Goal: Task Accomplishment & Management: Complete application form

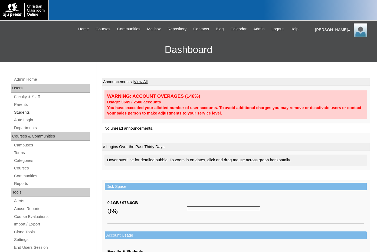
click at [22, 112] on link "Students" at bounding box center [52, 112] width 76 height 7
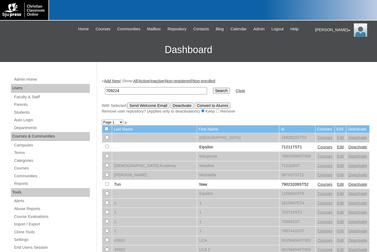
type input "709224"
click at [213, 88] on input "Search" at bounding box center [221, 91] width 17 height 6
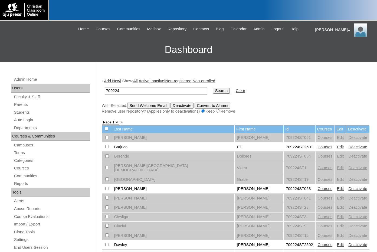
click at [317, 186] on link "Courses" at bounding box center [324, 188] width 15 height 4
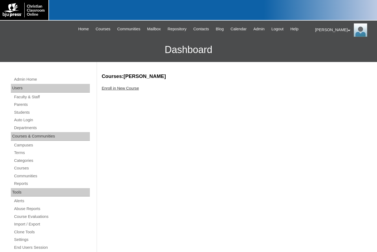
click at [129, 88] on link "Enroll in New Course" at bounding box center [120, 88] width 37 height 4
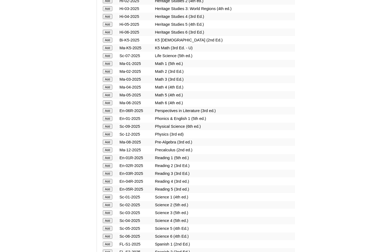
scroll to position [568, 0]
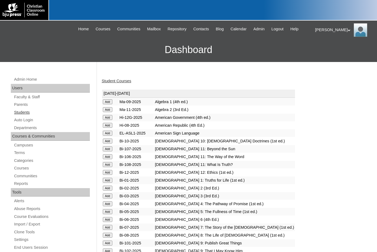
click at [25, 113] on link "Students" at bounding box center [52, 112] width 76 height 7
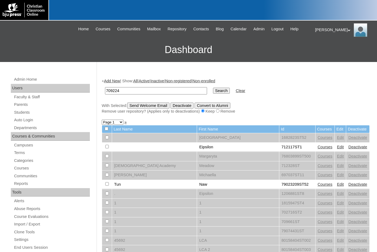
type input "709224"
click at [213, 92] on input "Search" at bounding box center [221, 91] width 17 height 6
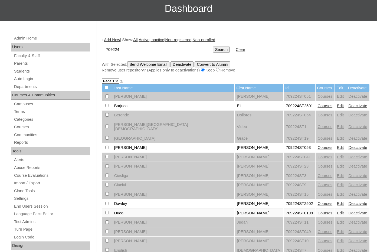
scroll to position [54, 0]
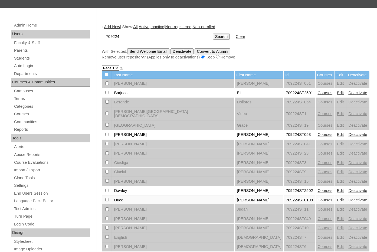
click at [337, 198] on link "Edit" at bounding box center [340, 200] width 7 height 4
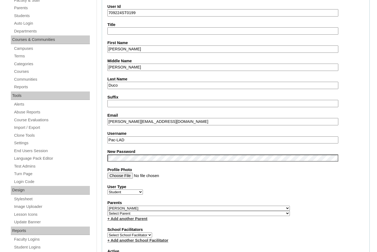
scroll to position [108, 0]
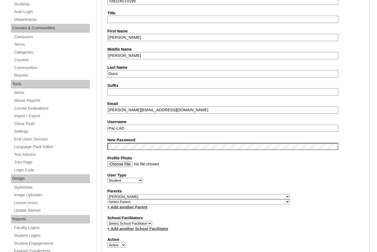
drag, startPoint x: 128, startPoint y: 128, endPoint x: 94, endPoint y: 127, distance: 34.9
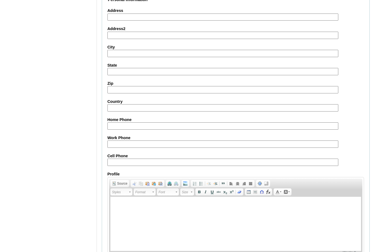
scroll to position [572, 0]
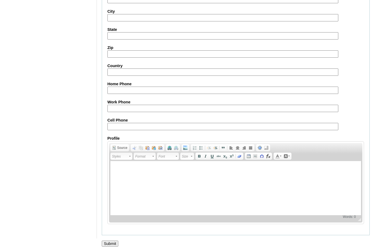
click at [106, 243] on input "Submit" at bounding box center [110, 243] width 17 height 6
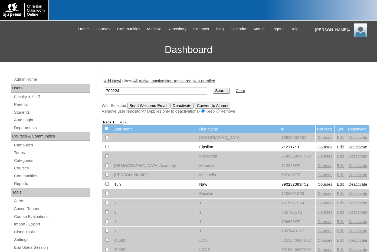
type input "709224"
click at [213, 88] on input "Search" at bounding box center [221, 91] width 17 height 6
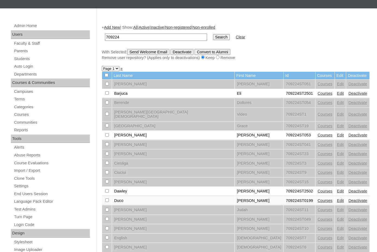
scroll to position [54, 0]
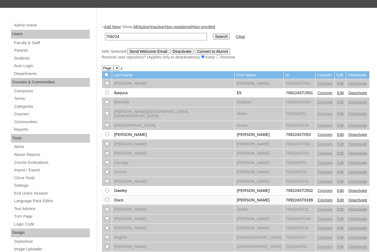
click at [317, 198] on link "Courses" at bounding box center [324, 200] width 15 height 4
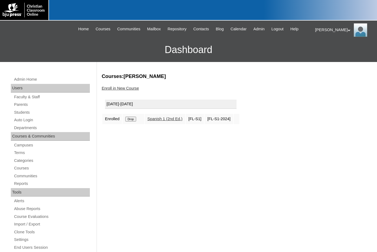
click at [119, 88] on link "Enroll in New Course" at bounding box center [120, 88] width 37 height 4
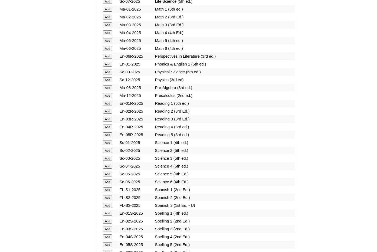
scroll to position [568, 0]
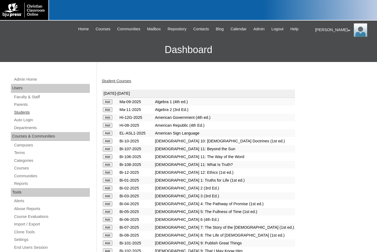
click at [24, 109] on link "Students" at bounding box center [52, 112] width 76 height 7
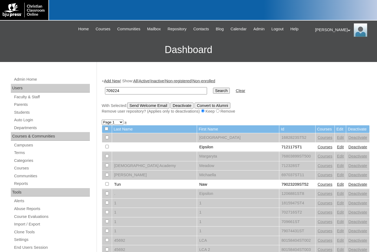
type input "709224"
click at [213, 90] on input "Search" at bounding box center [221, 91] width 17 height 6
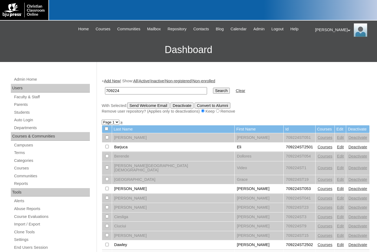
click at [117, 81] on link "Add New" at bounding box center [112, 81] width 16 height 4
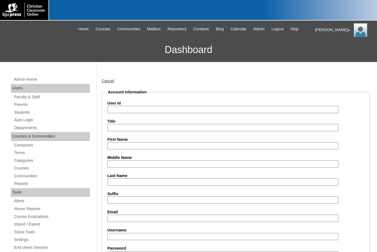
click at [125, 109] on input "User Id" at bounding box center [222, 109] width 231 height 7
paste input "709224"
type input "709224ST60"
type input "Avah"
type input "Hamilton"
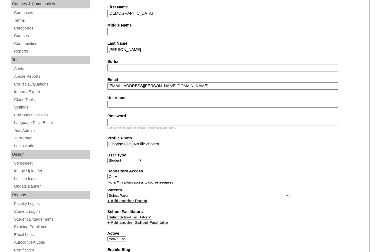
scroll to position [135, 0]
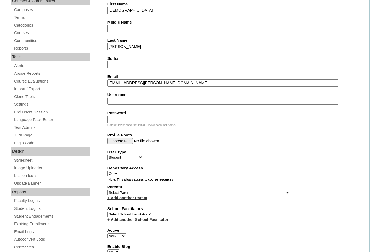
type input "avah.hamilton@bcstroy.org"
click at [223, 191] on select "Select Parent , Fautanu, Ma 1, 1 23-24 accountMorgan, Jason 6th Street Mennonit…" at bounding box center [198, 192] width 182 height 5
select select "25385"
click at [237, 189] on label "Parents" at bounding box center [235, 187] width 256 height 6
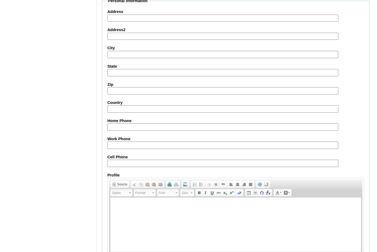
scroll to position [571, 0]
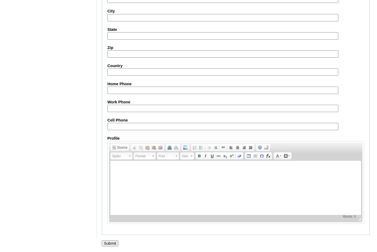
click at [108, 243] on input "Submit" at bounding box center [110, 243] width 17 height 6
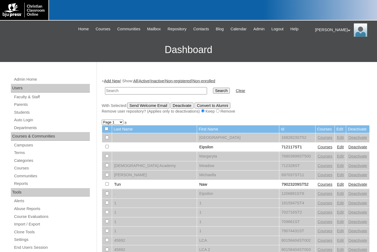
paste input "77601720"
type input "77601720"
click at [213, 91] on input "Search" at bounding box center [221, 91] width 17 height 6
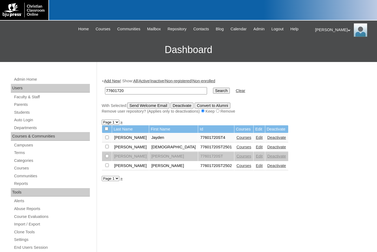
click at [236, 138] on link "Courses" at bounding box center [243, 137] width 15 height 4
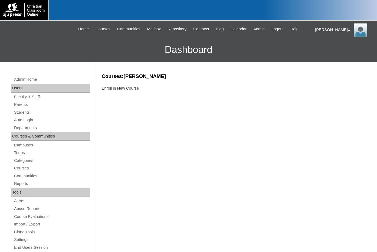
click at [126, 88] on link "Enroll in New Course" at bounding box center [120, 88] width 37 height 4
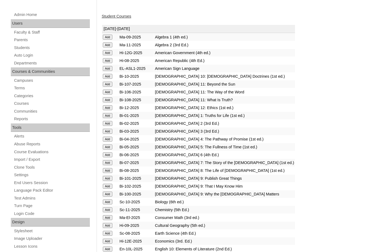
scroll to position [81, 0]
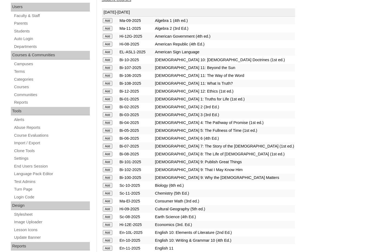
click at [108, 23] on input "Add" at bounding box center [107, 20] width 9 height 5
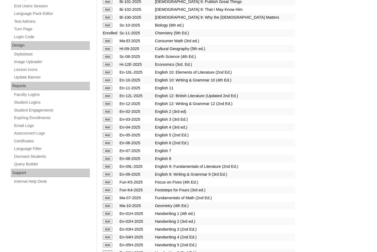
scroll to position [243, 0]
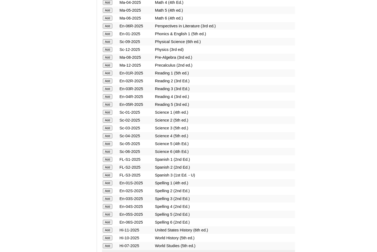
scroll to position [595, 0]
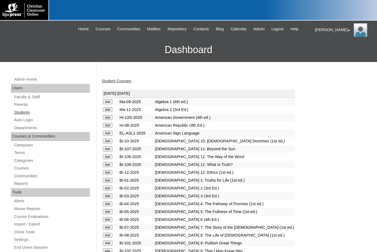
click at [28, 112] on link "Students" at bounding box center [52, 112] width 76 height 7
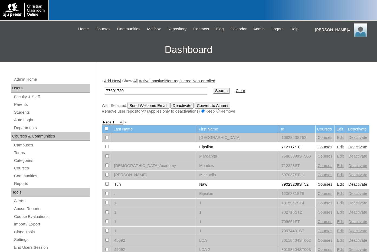
type input "77601720"
click at [213, 91] on input "Search" at bounding box center [221, 91] width 17 height 6
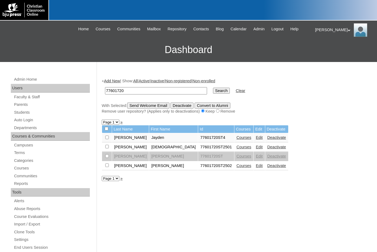
click at [108, 138] on input "checkbox" at bounding box center [107, 137] width 4 height 4
checkbox input "true"
click at [143, 106] on input "Send Welcome Email" at bounding box center [148, 105] width 42 height 6
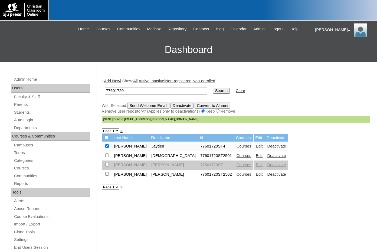
click at [341, 197] on div "+ Add New | Show: All | Active | Inactive | Non-registered | Non-enrolled 77601…" at bounding box center [234, 254] width 270 height 362
click at [29, 113] on link "Students" at bounding box center [52, 112] width 76 height 7
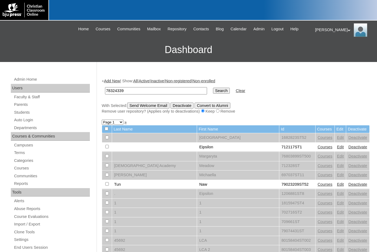
type input "78324339"
click at [213, 91] on input "Search" at bounding box center [221, 91] width 17 height 6
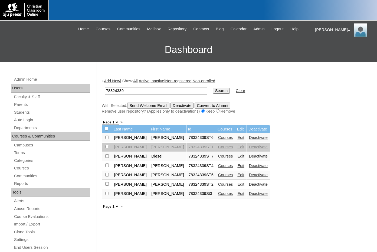
click at [218, 138] on link "Courses" at bounding box center [225, 137] width 15 height 4
click at [25, 105] on link "Parents" at bounding box center [52, 104] width 76 height 7
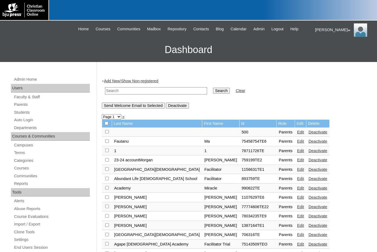
click at [132, 91] on input "text" at bounding box center [156, 90] width 102 height 7
type input "732174"
click at [213, 88] on input "Search" at bounding box center [221, 91] width 17 height 6
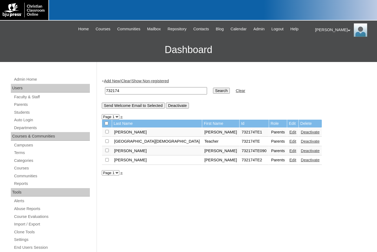
drag, startPoint x: 0, startPoint y: 0, endPoint x: 88, endPoint y: 84, distance: 121.6
click at [88, 84] on div "Admin Home Users Faculty & Staff Parents Students Auto Login Departments Course…" at bounding box center [188, 248] width 377 height 373
click at [214, 217] on div "+ Add New | Clear | Show Non-registered 732174 Search Clear Send Welcome Email …" at bounding box center [234, 254] width 270 height 362
click at [289, 141] on link "Edit" at bounding box center [292, 141] width 7 height 4
click at [115, 81] on link "Add New" at bounding box center [112, 81] width 16 height 4
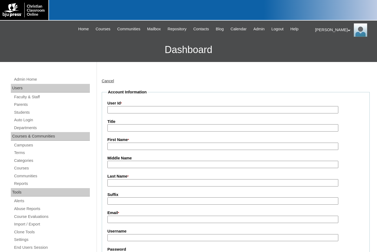
click at [131, 112] on input "User Id *" at bounding box center [222, 109] width 231 height 7
paste input "732174"
type input "732174TE3"
type input "[PERSON_NAME]"
type input "[PERSON_NAME] Trial"
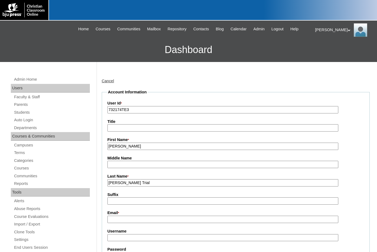
click at [127, 220] on input "Email *" at bounding box center [222, 218] width 231 height 7
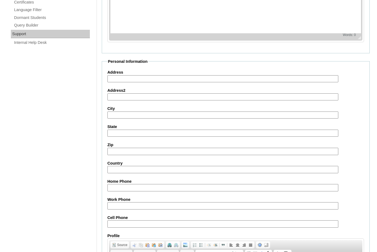
scroll to position [479, 0]
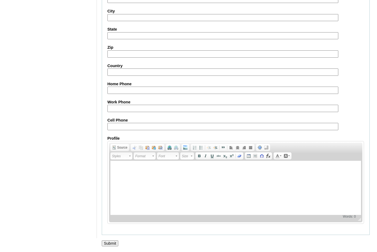
type input "[PERSON_NAME][EMAIL_ADDRESS][DOMAIN_NAME]"
click at [112, 240] on input "Submit" at bounding box center [110, 243] width 17 height 6
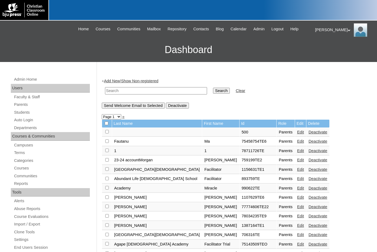
click at [161, 89] on input "text" at bounding box center [156, 90] width 102 height 7
paste input "732174"
type input "732174"
click at [213, 91] on input "Search" at bounding box center [221, 91] width 17 height 6
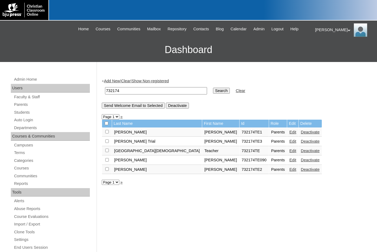
click at [107, 133] on input "checkbox" at bounding box center [107, 132] width 4 height 4
checkbox input "true"
click at [130, 105] on input "Send Welcome Email to Selected" at bounding box center [133, 105] width 63 height 6
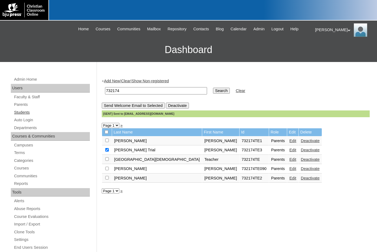
click at [19, 109] on link "Students" at bounding box center [52, 112] width 76 height 7
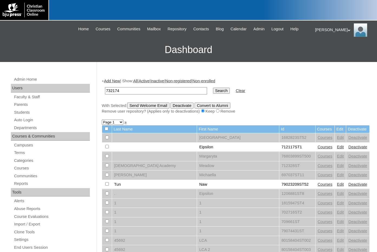
type input "732174"
drag, startPoint x: 204, startPoint y: 91, endPoint x: 210, endPoint y: 107, distance: 17.4
click at [213, 91] on input "Search" at bounding box center [221, 91] width 17 height 6
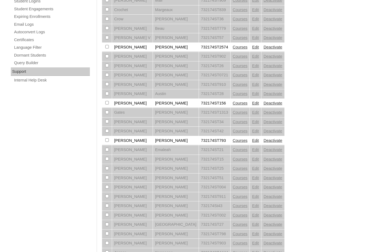
scroll to position [364, 0]
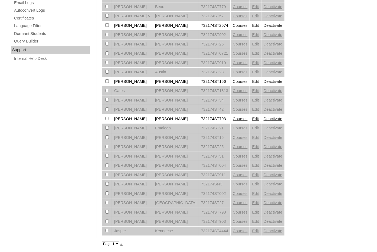
click at [113, 245] on select "Page 1 Page 2 Page 3" at bounding box center [111, 243] width 18 height 5
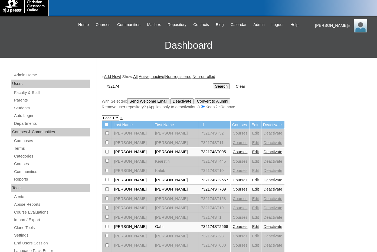
scroll to position [0, 0]
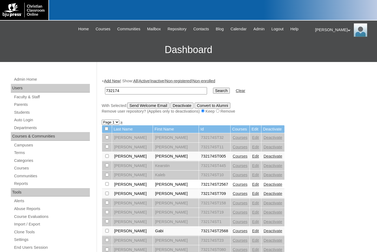
click at [111, 81] on link "Add New" at bounding box center [112, 81] width 16 height 4
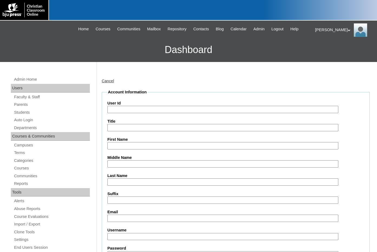
click at [122, 111] on input "User Id" at bounding box center [222, 109] width 231 height 7
paste input "732174"
type input "732174ST12345"
type input "Wendy"
type input "Delgado Student"
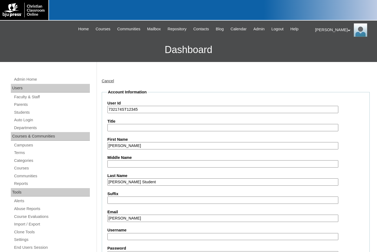
type input "wendy_delgado@houmachristianschool.com"
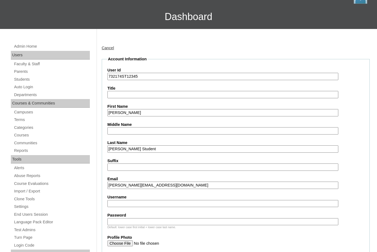
scroll to position [135, 0]
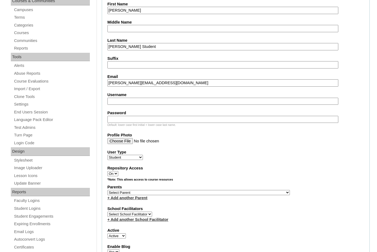
click at [222, 192] on select "Select Parent , Fautanu, Ma 1, 1 23-24 accountMorgan, Jason 6th Street Mennonit…" at bounding box center [198, 192] width 182 height 5
select select "37080"
click at [255, 191] on div "Parents Select Parent , Fautanu, Ma 1, 1 23-24 accountMorgan, Jason 6th Street …" at bounding box center [235, 192] width 256 height 16
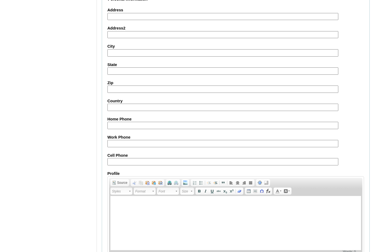
scroll to position [571, 0]
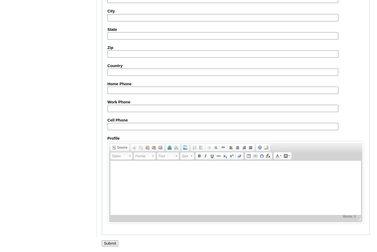
click at [106, 242] on input "Submit" at bounding box center [110, 243] width 17 height 6
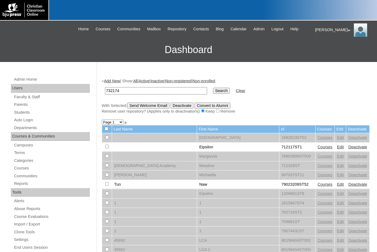
type input "732174"
click at [213, 91] on input "Search" at bounding box center [221, 91] width 17 height 6
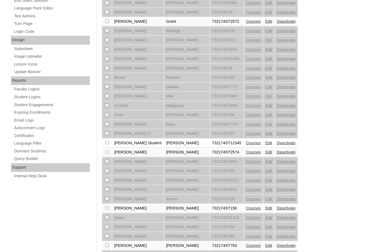
scroll to position [243, 0]
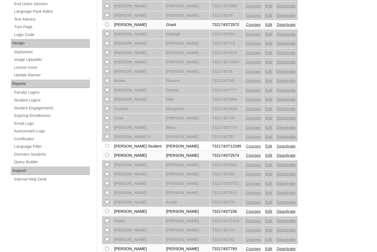
click at [246, 145] on link "Courses" at bounding box center [253, 146] width 15 height 4
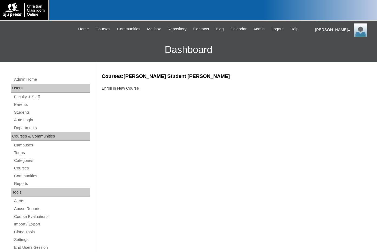
click at [128, 90] on link "Enroll in New Course" at bounding box center [120, 88] width 37 height 4
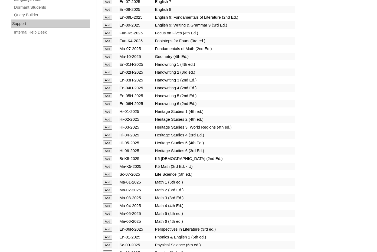
scroll to position [460, 0]
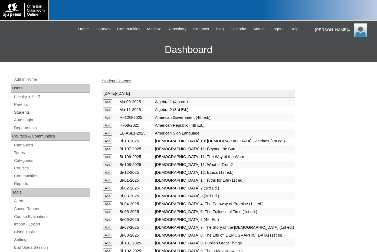
click at [25, 112] on link "Students" at bounding box center [52, 112] width 76 height 7
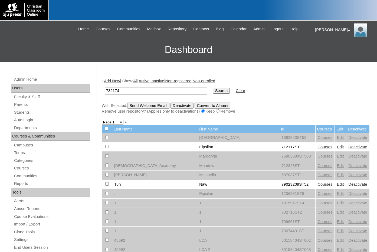
type input "732174"
click at [213, 91] on input "Search" at bounding box center [221, 91] width 17 height 6
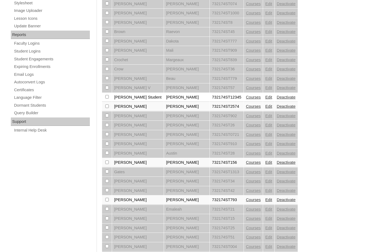
scroll to position [297, 0]
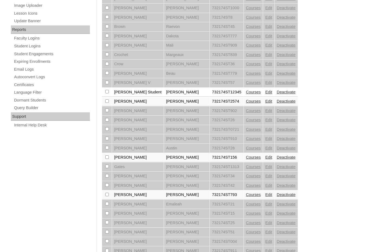
checkbox input "true"
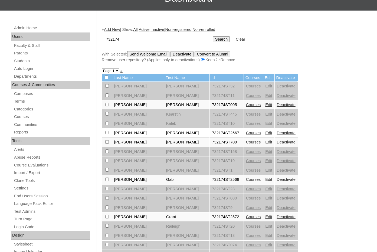
scroll to position [0, 0]
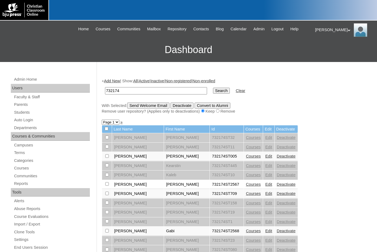
click at [145, 103] on input "Send Welcome Email" at bounding box center [148, 105] width 42 height 6
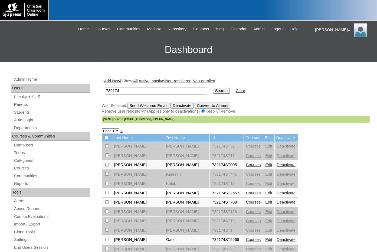
click at [32, 105] on link "Parents" at bounding box center [52, 104] width 76 height 7
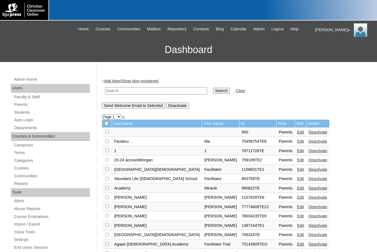
click at [115, 92] on input "text" at bounding box center [156, 90] width 102 height 7
type input "[PERSON_NAME]"
click at [213, 88] on input "Search" at bounding box center [221, 91] width 17 height 6
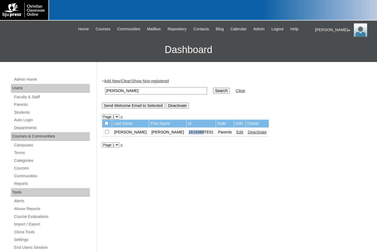
drag, startPoint x: 160, startPoint y: 134, endPoint x: 175, endPoint y: 136, distance: 15.4
click at [186, 136] on td "1619388TE01" at bounding box center [200, 132] width 29 height 9
copy td "1619388"
drag, startPoint x: 132, startPoint y: 91, endPoint x: 85, endPoint y: 83, distance: 48.0
click at [85, 83] on div "Admin Home Users Faculty & Staff Parents Students Auto Login Departments Course…" at bounding box center [188, 248] width 377 height 373
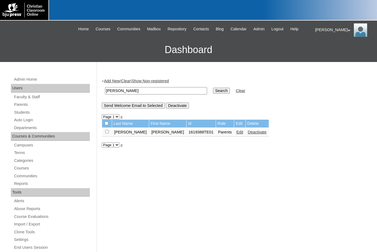
paste input "1619388"
type input "1619388"
click at [213, 88] on input "Search" at bounding box center [221, 91] width 17 height 6
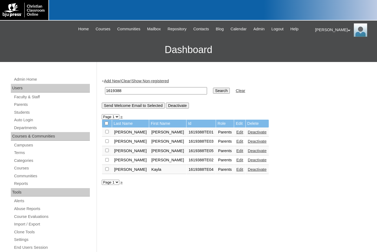
click at [113, 80] on link "Add New" at bounding box center [112, 81] width 16 height 4
click at [111, 80] on link "Add New" at bounding box center [112, 81] width 16 height 4
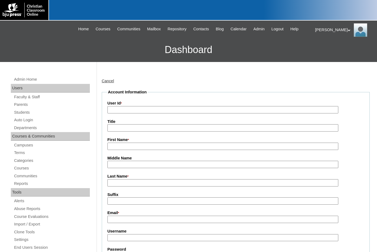
click at [119, 111] on input "User Id *" at bounding box center [222, 109] width 231 height 7
paste input "1619388"
type input "1619388TE6"
type input "[PERSON_NAME]"
type input "Cherry"
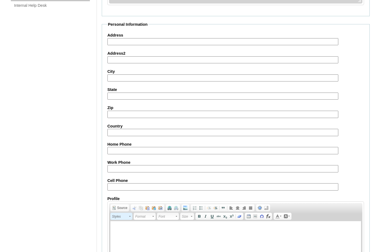
scroll to position [479, 0]
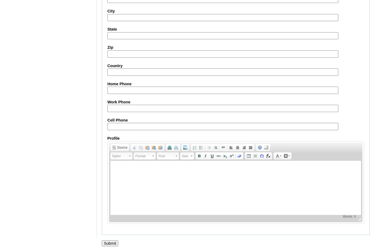
type input "nazlcherry@yahoo.com"
click at [113, 242] on input "Submit" at bounding box center [110, 243] width 17 height 6
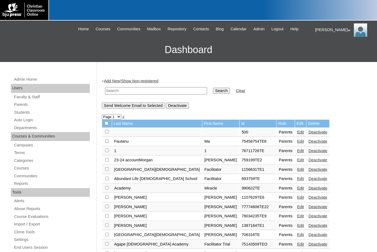
drag, startPoint x: 180, startPoint y: 90, endPoint x: 184, endPoint y: 90, distance: 4.3
click at [180, 90] on input "text" at bounding box center [156, 90] width 102 height 7
paste input "1619388"
type input "1619388"
click at [213, 90] on input "Search" at bounding box center [221, 91] width 17 height 6
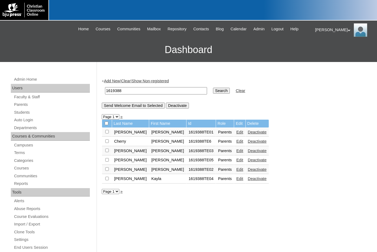
click at [115, 80] on link "Add New" at bounding box center [112, 81] width 16 height 4
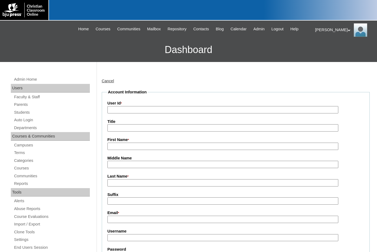
click at [124, 109] on input "User Id *" at bounding box center [222, 109] width 231 height 7
paste input "1619388"
type input "1619388TE7"
type input "[PERSON_NAME]"
type input "Makimoto"
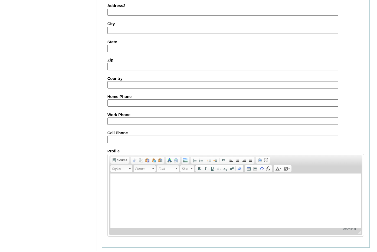
scroll to position [479, 0]
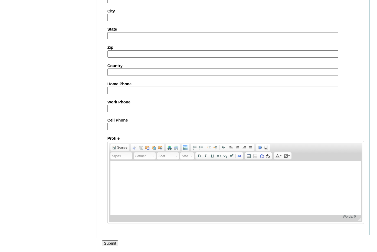
type input "christee1121@yahoo.com"
click at [115, 241] on input "Submit" at bounding box center [110, 243] width 17 height 6
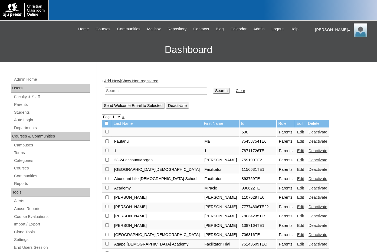
click at [108, 80] on link "Add New" at bounding box center [112, 81] width 16 height 4
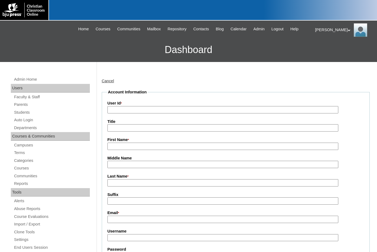
click at [122, 108] on input "User Id *" at bounding box center [222, 109] width 231 height 7
paste input "1619388"
type input "1619388TE8"
type input "[PERSON_NAME]"
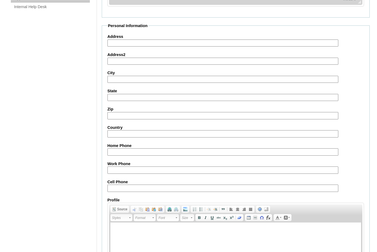
scroll to position [479, 0]
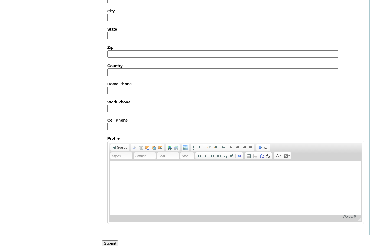
type input "[EMAIL_ADDRESS][DOMAIN_NAME]"
click at [111, 243] on input "Submit" at bounding box center [110, 243] width 17 height 6
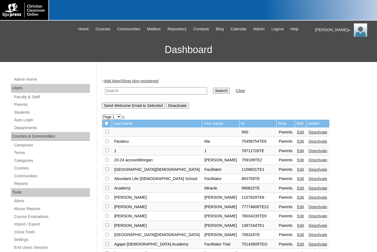
drag, startPoint x: 150, startPoint y: 93, endPoint x: 165, endPoint y: 91, distance: 15.1
click at [150, 93] on input "text" at bounding box center [156, 90] width 102 height 7
paste input "1619388"
type input "1619388"
click at [213, 90] on input "Search" at bounding box center [221, 91] width 17 height 6
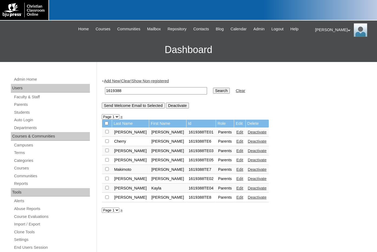
click at [106, 133] on input "checkbox" at bounding box center [107, 132] width 4 height 4
checkbox input "true"
click at [106, 133] on input "checkbox" at bounding box center [107, 132] width 4 height 4
checkbox input "true"
click at [105, 133] on input "checkbox" at bounding box center [107, 132] width 4 height 4
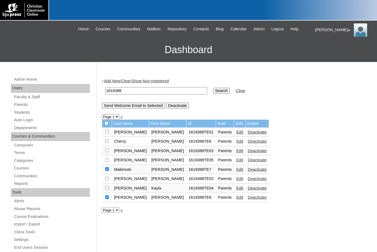
checkbox input "true"
click at [127, 105] on input "Send Welcome Email to Selected" at bounding box center [133, 105] width 63 height 6
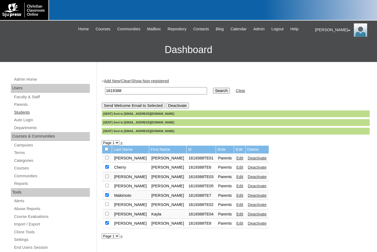
click at [21, 113] on link "Students" at bounding box center [52, 112] width 76 height 7
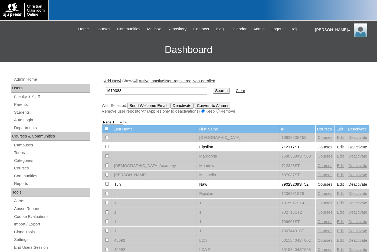
type input "1619388"
click at [213, 92] on input "Search" at bounding box center [221, 91] width 17 height 6
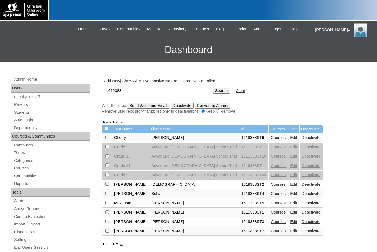
click at [290, 136] on link "Edit" at bounding box center [293, 137] width 7 height 4
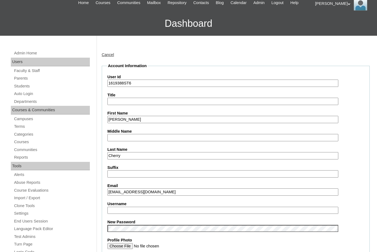
scroll to position [108, 0]
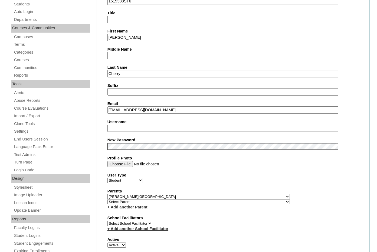
click at [223, 202] on select "Select Parent , Fautanu, Ma 1, 1 23-24 accountMorgan, Jason 6th Street Mennonit…" at bounding box center [198, 201] width 182 height 5
select select "37082"
click at [237, 201] on div "Parents Select Parent , [GEOGRAPHIC_DATA], Ma 1, 1 23-24 accountMorgan, [PERSON…" at bounding box center [235, 198] width 256 height 21
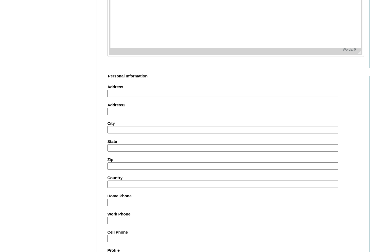
scroll to position [572, 0]
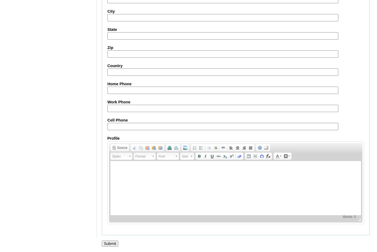
click at [105, 241] on input "Submit" at bounding box center [110, 243] width 17 height 6
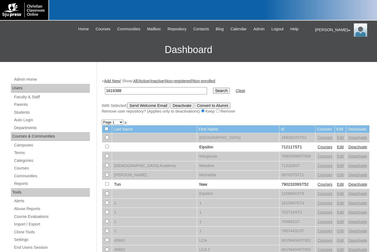
type input "1619388"
click at [213, 89] on input "Search" at bounding box center [221, 91] width 17 height 6
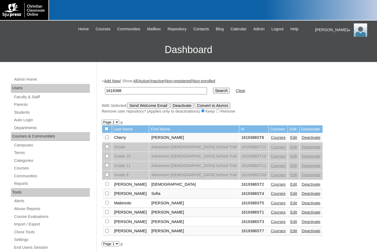
click at [290, 201] on link "Edit" at bounding box center [293, 203] width 7 height 4
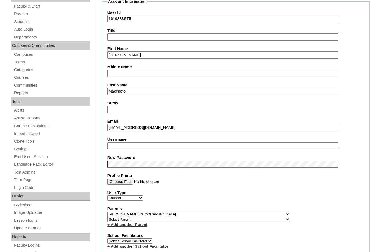
scroll to position [108, 0]
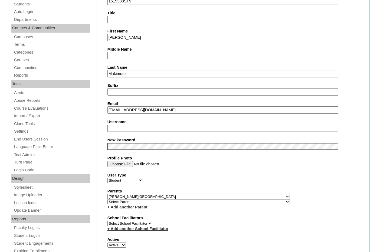
click at [227, 201] on select "Select Parent , Fautanu, Ma 1, 1 23-24 accountMorgan, Jason 6th Street Mennonit…" at bounding box center [198, 201] width 182 height 5
select select "37083"
click at [239, 199] on div "Parents Select Parent , Fautanu, Ma 1, 1 23-24 accountMorgan, Jason 6th Street …" at bounding box center [235, 198] width 256 height 21
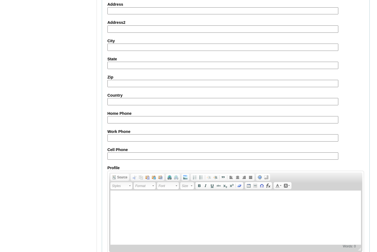
scroll to position [572, 0]
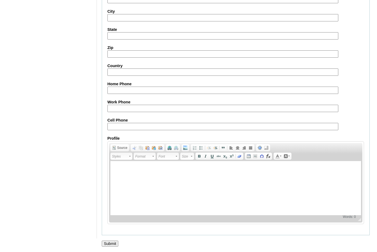
click at [109, 243] on input "Submit" at bounding box center [110, 243] width 17 height 6
click at [354, 127] on div "Cell Phone" at bounding box center [235, 123] width 256 height 13
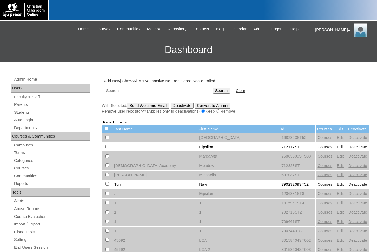
click at [136, 89] on input "text" at bounding box center [156, 90] width 102 height 7
paste input "1619388"
type input "1619388"
click at [213, 91] on input "Search" at bounding box center [221, 91] width 17 height 6
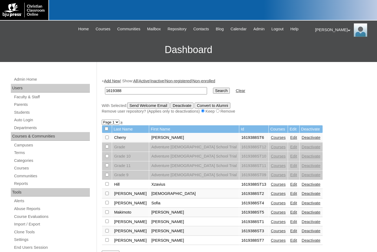
click at [271, 184] on link "Courses" at bounding box center [278, 184] width 15 height 4
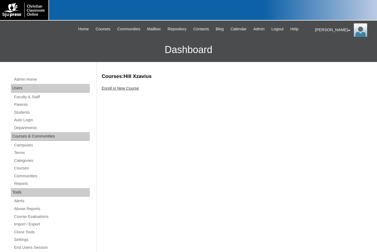
click at [125, 89] on link "Enroll in New Course" at bounding box center [120, 88] width 37 height 4
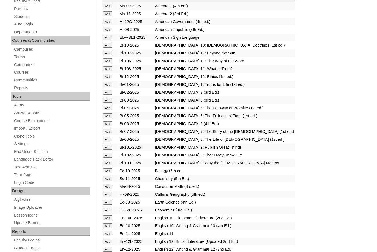
scroll to position [135, 0]
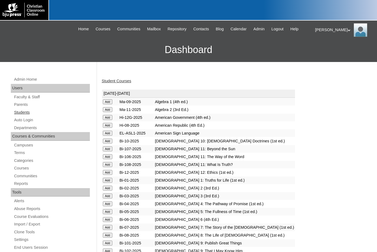
click at [21, 114] on link "Students" at bounding box center [52, 112] width 76 height 7
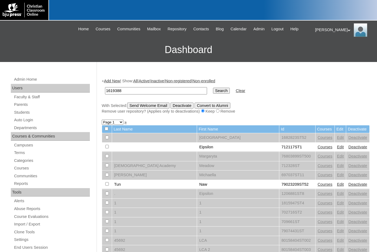
type input "1619388"
click at [213, 90] on input "Search" at bounding box center [221, 91] width 17 height 6
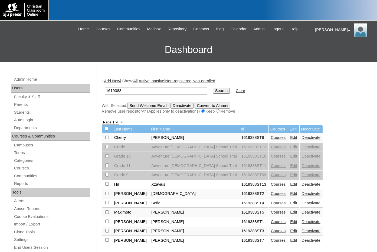
click at [107, 139] on input "checkbox" at bounding box center [107, 137] width 4 height 4
checkbox input "true"
click at [161, 104] on input "Send Welcome Email" at bounding box center [148, 105] width 42 height 6
